Goal: Information Seeking & Learning: Find specific page/section

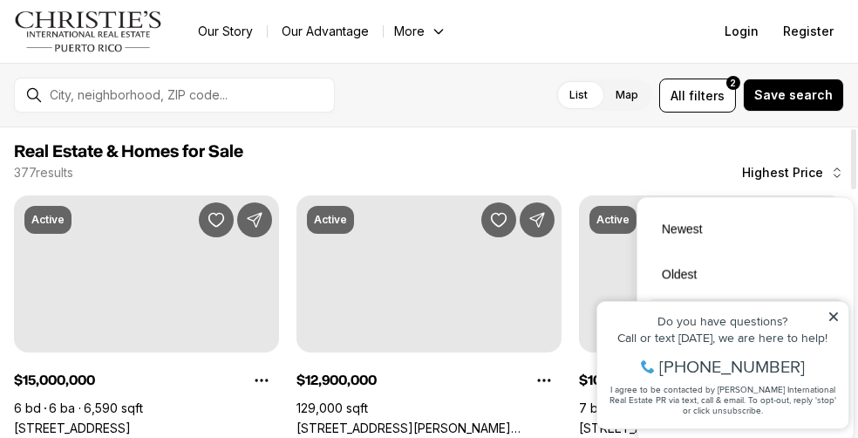
click at [774, 175] on span "Highest Price" at bounding box center [782, 173] width 81 height 14
click at [833, 318] on icon at bounding box center [832, 315] width 12 height 12
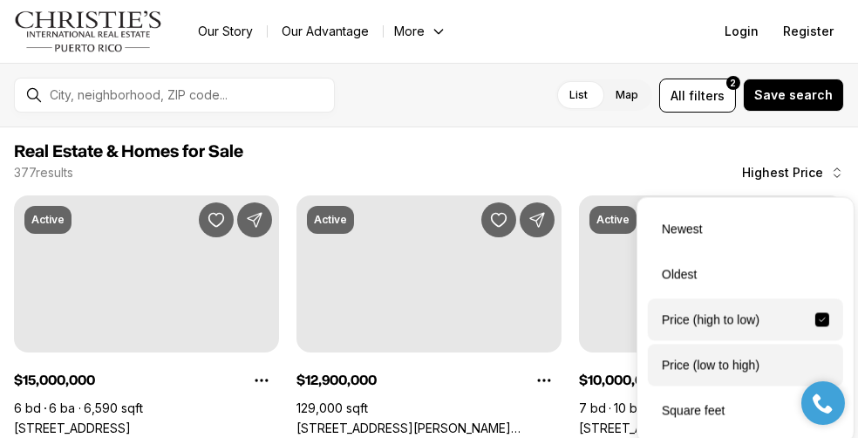
click at [696, 363] on div "Price (low to high)" at bounding box center [745, 364] width 195 height 42
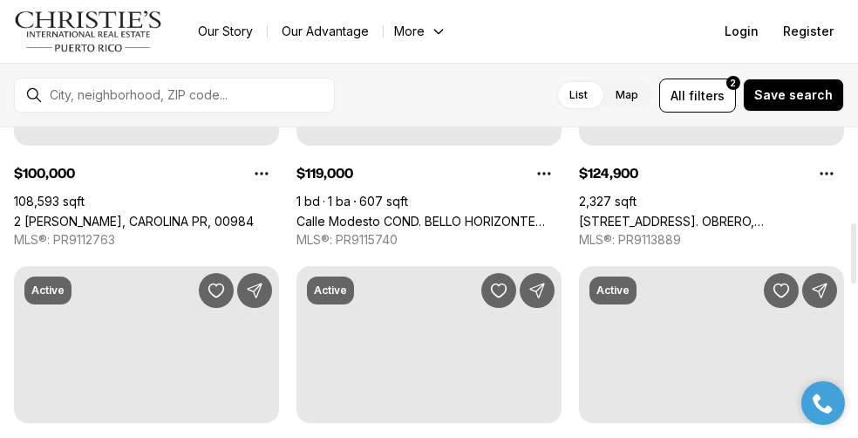
scroll to position [485, 0]
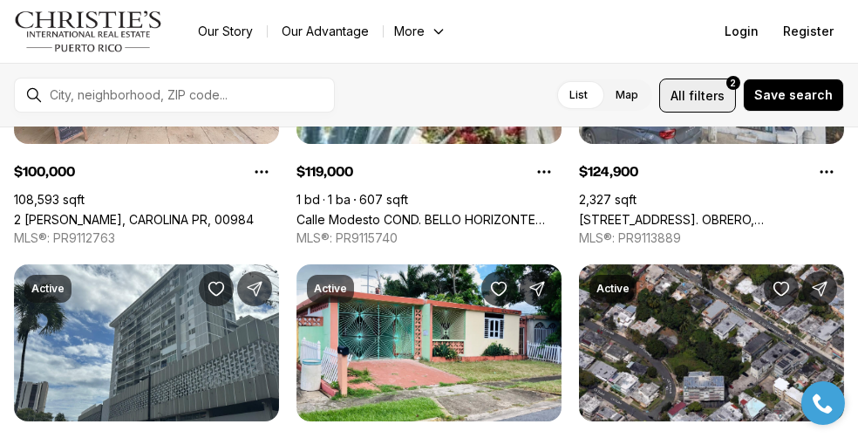
click at [707, 92] on span "filters" at bounding box center [707, 95] width 36 height 18
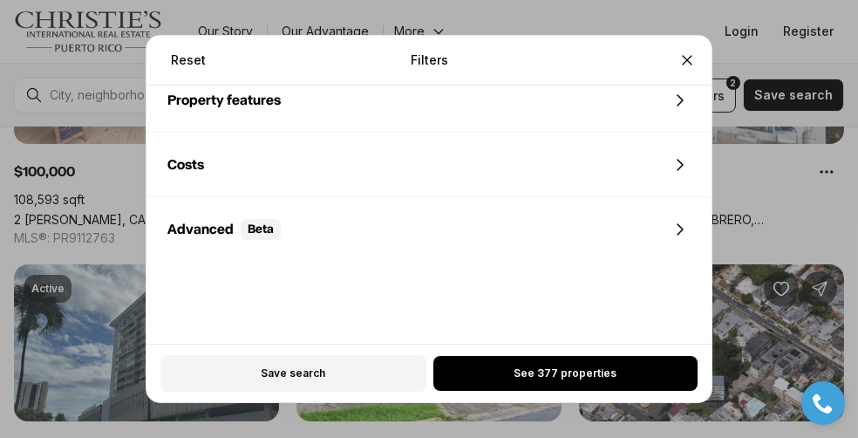
scroll to position [1014, 0]
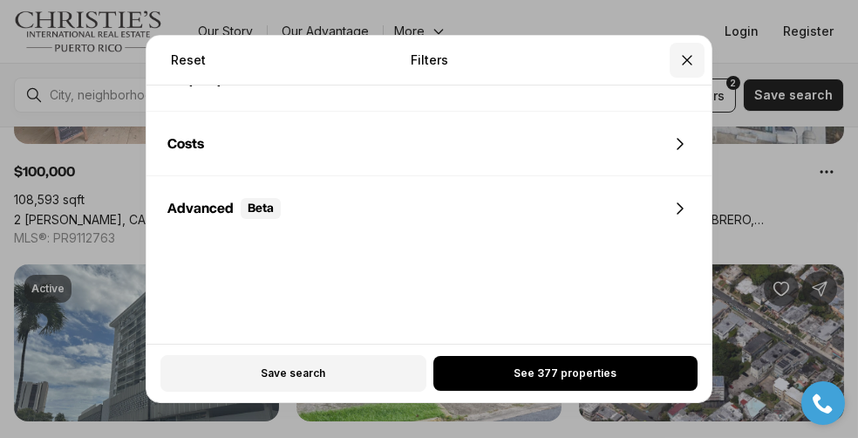
click at [688, 64] on icon "Close" at bounding box center [686, 59] width 17 height 17
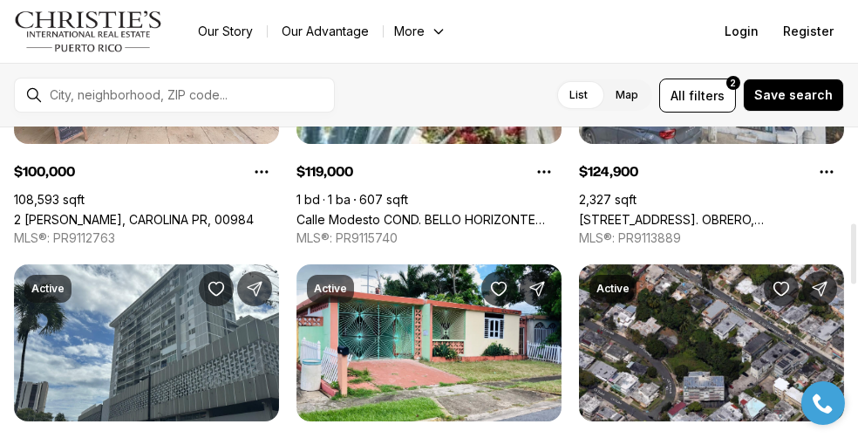
click at [560, 253] on div "Active $80,500 5 bd 2 ba 1,200 sqft [PERSON_NAME]. [PERSON_NAME], [GEOGRAPHIC_D…" at bounding box center [429, 255] width 830 height 1091
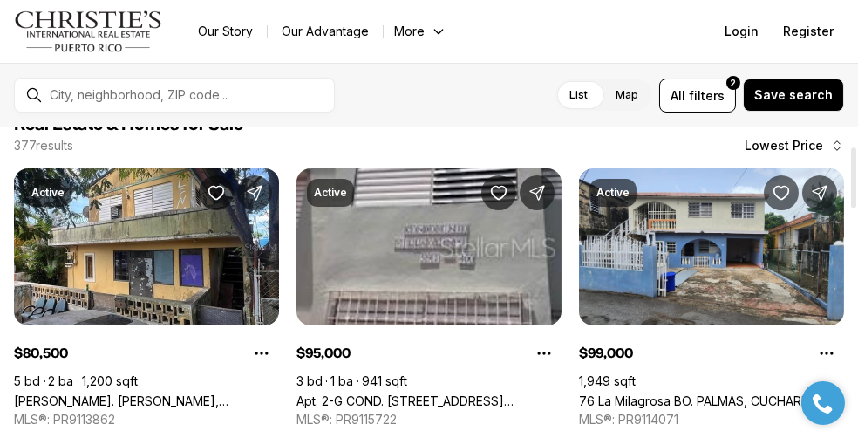
scroll to position [0, 0]
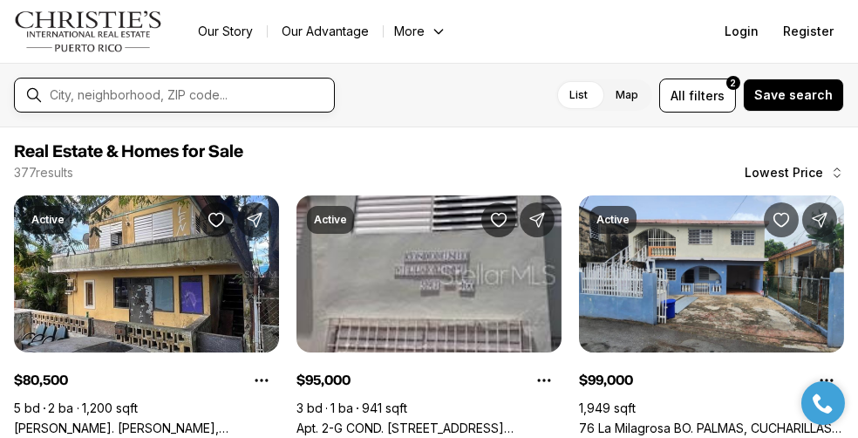
click at [153, 95] on input "text" at bounding box center [188, 95] width 277 height 16
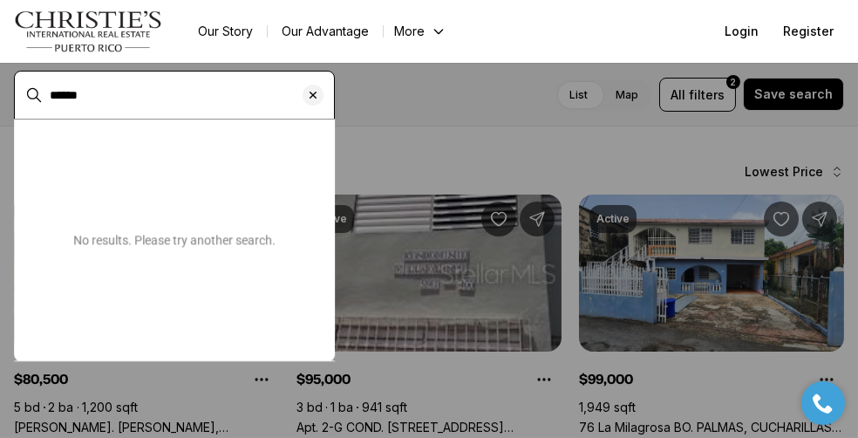
type input "******"
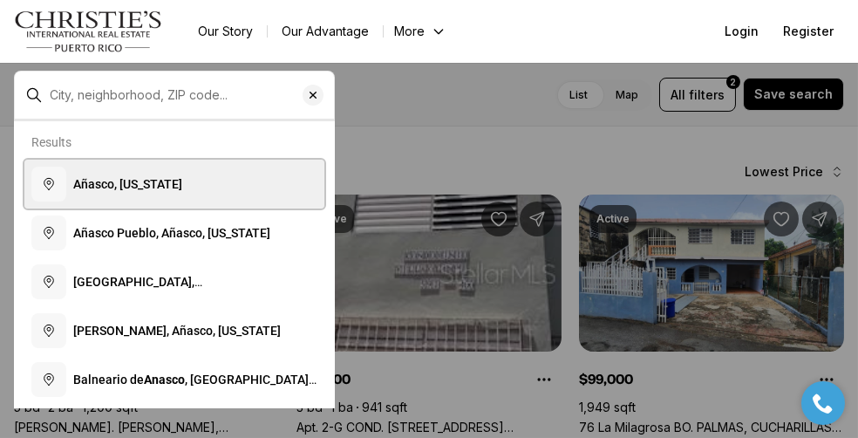
click at [152, 182] on span "Añasco, [US_STATE]" at bounding box center [127, 184] width 109 height 14
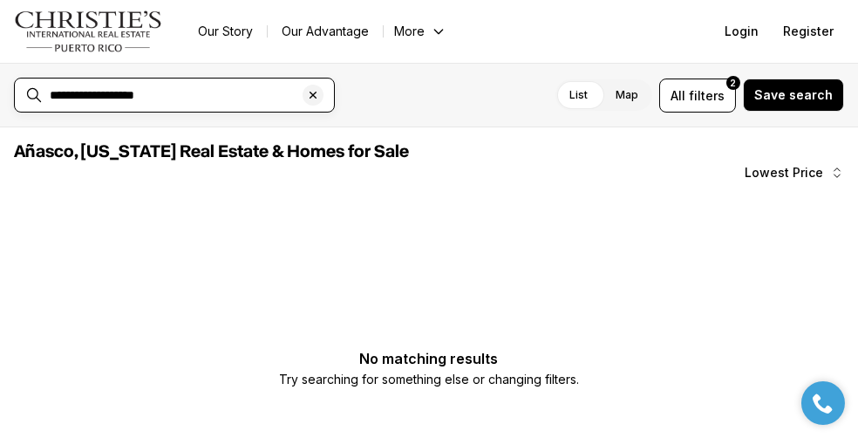
click at [93, 95] on input "**********" at bounding box center [188, 95] width 277 height 16
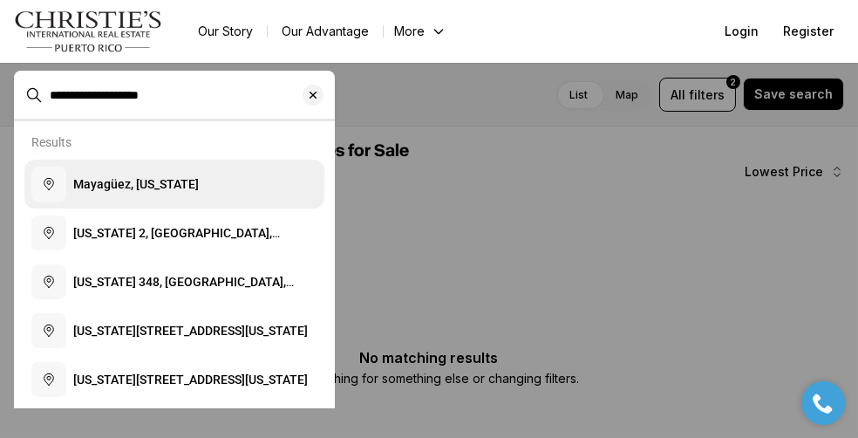
type input "**********"
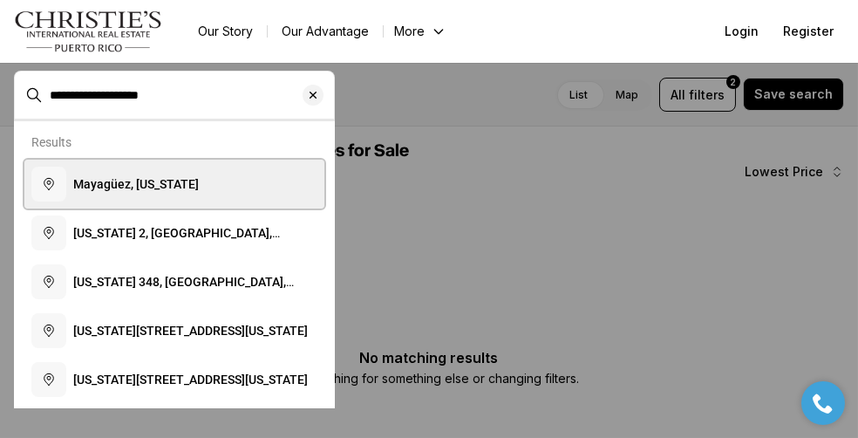
click at [136, 190] on span "Mayagüez, [US_STATE]" at bounding box center [136, 184] width 126 height 14
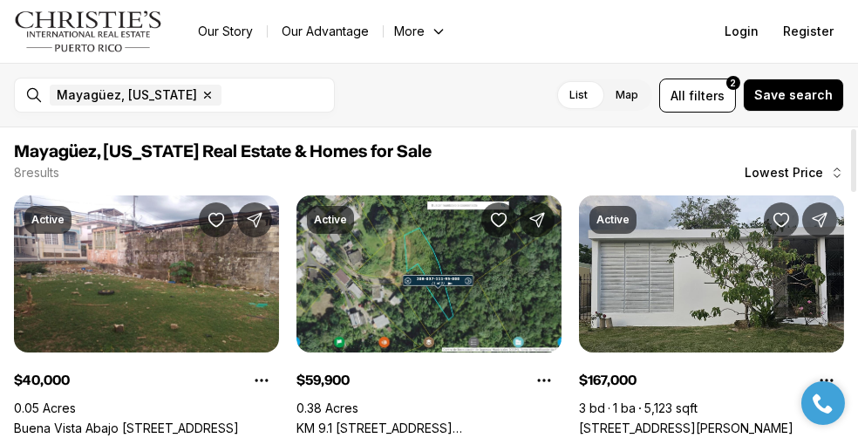
click at [583, 161] on span "Mayagüez, [US_STATE] Real Estate & Homes for Sale" at bounding box center [429, 151] width 830 height 21
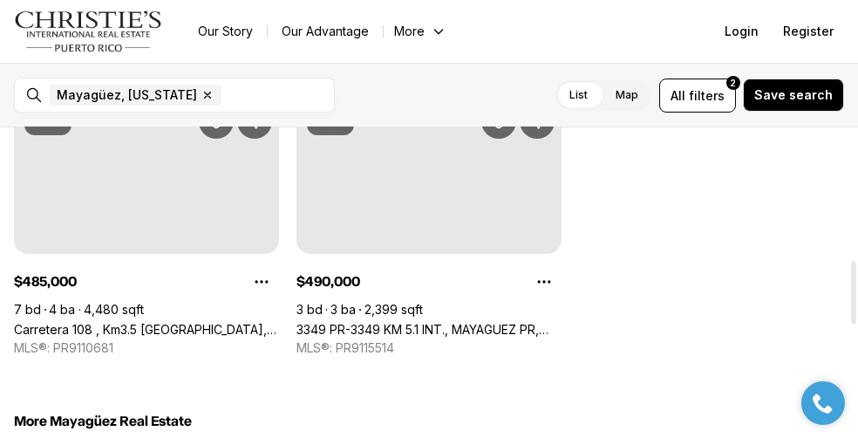
scroll to position [728, 0]
